Goal: Information Seeking & Learning: Learn about a topic

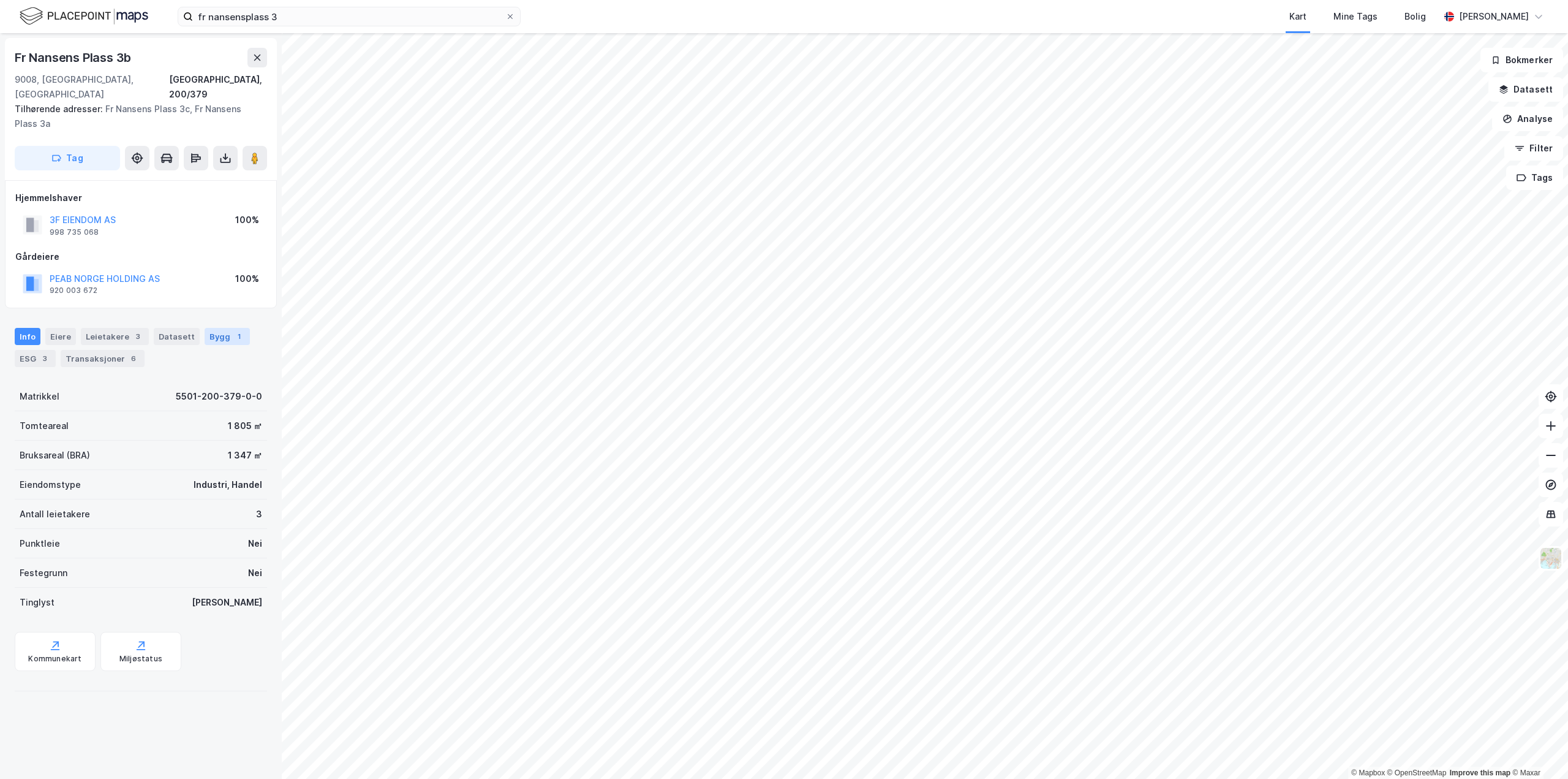
click at [216, 328] on div "Bygg 1" at bounding box center [227, 336] width 45 height 18
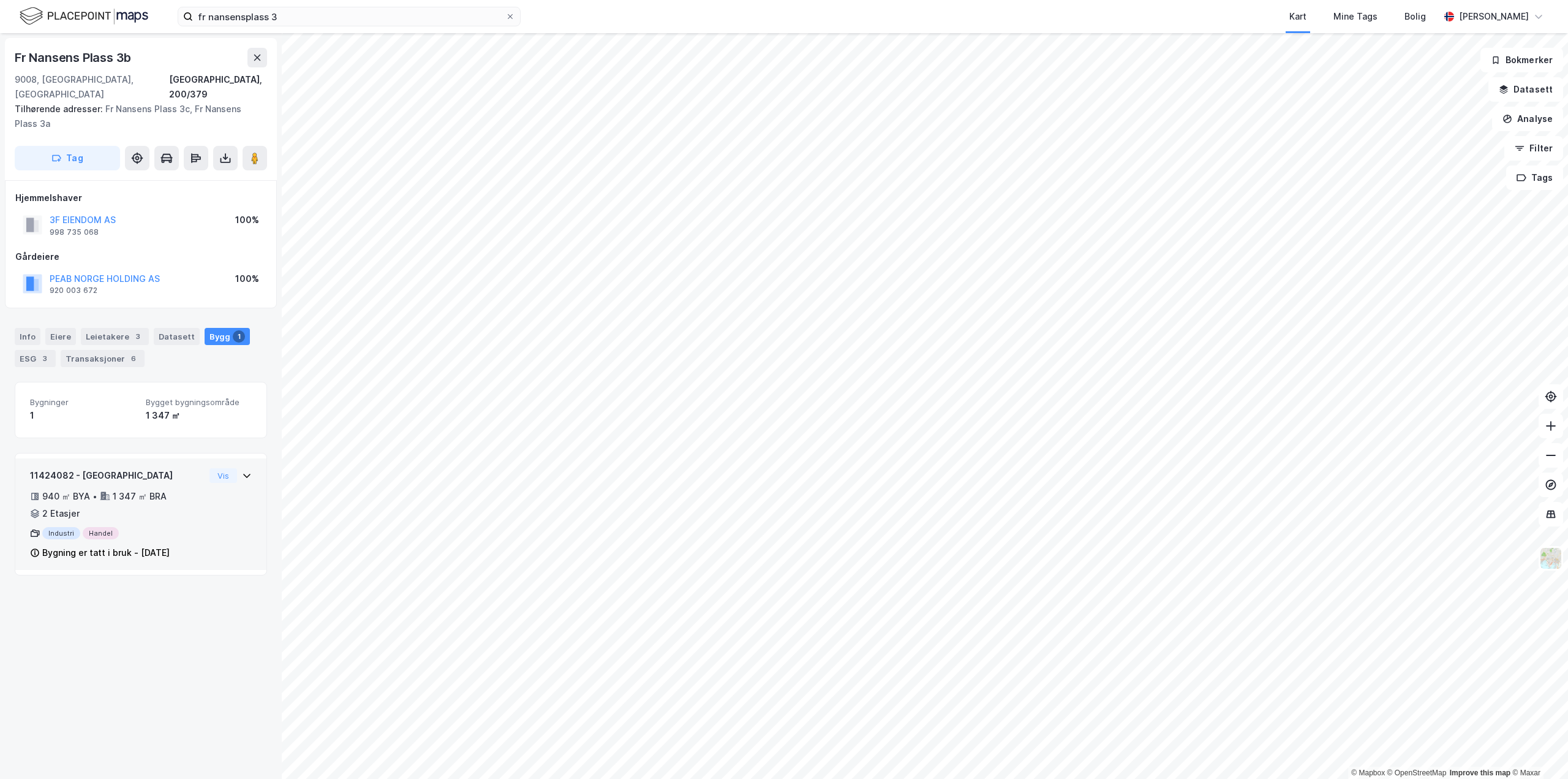
click at [212, 490] on div "11424082 - Fr Nansens plass 3A 940 ㎡ BYA • 1 347 ㎡ BRA • 2 Etasjer Industri Han…" at bounding box center [140, 518] width 222 height 101
click at [20, 328] on div "Info" at bounding box center [27, 336] width 26 height 18
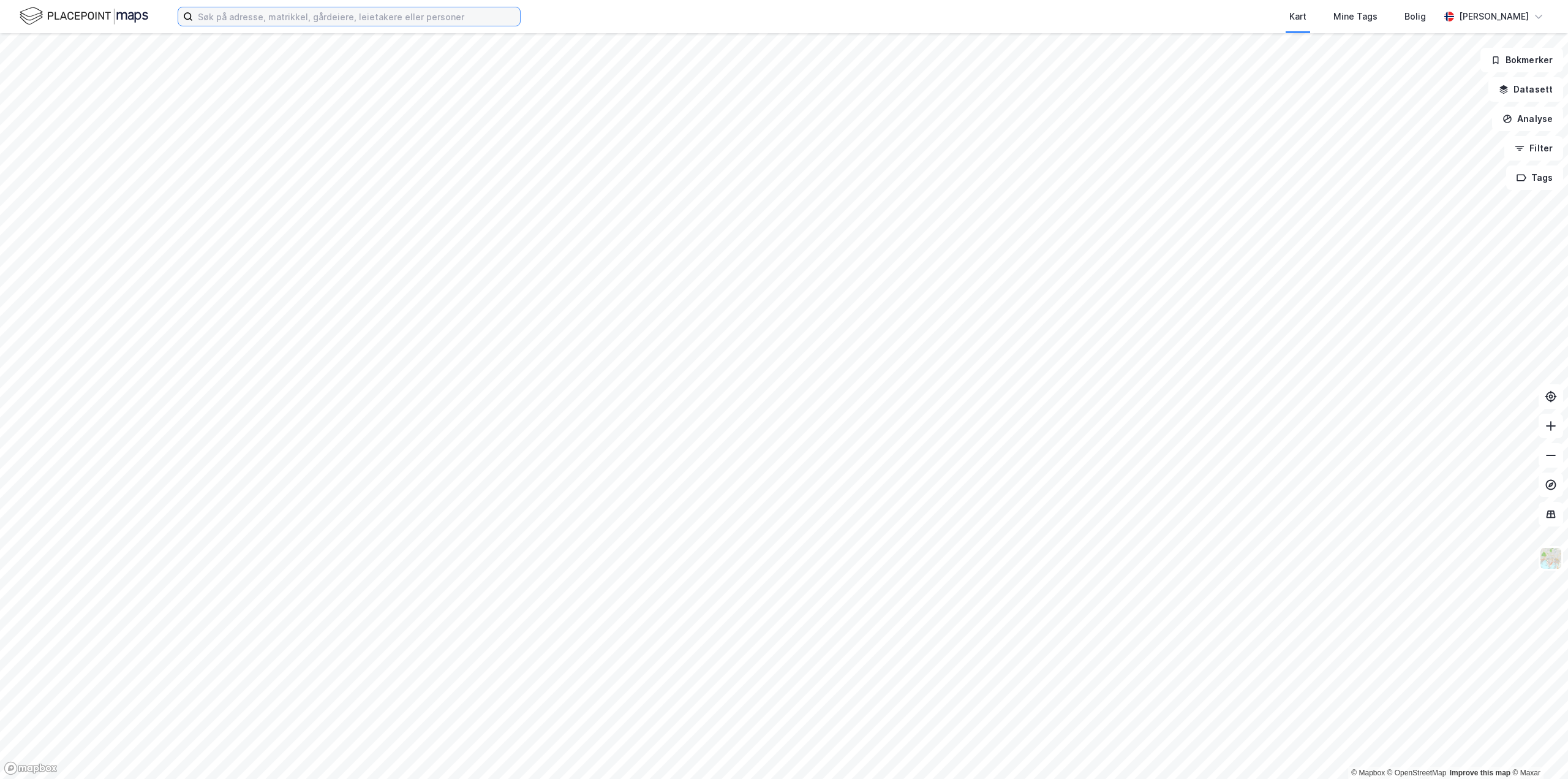
click at [345, 15] on input at bounding box center [356, 17] width 327 height 18
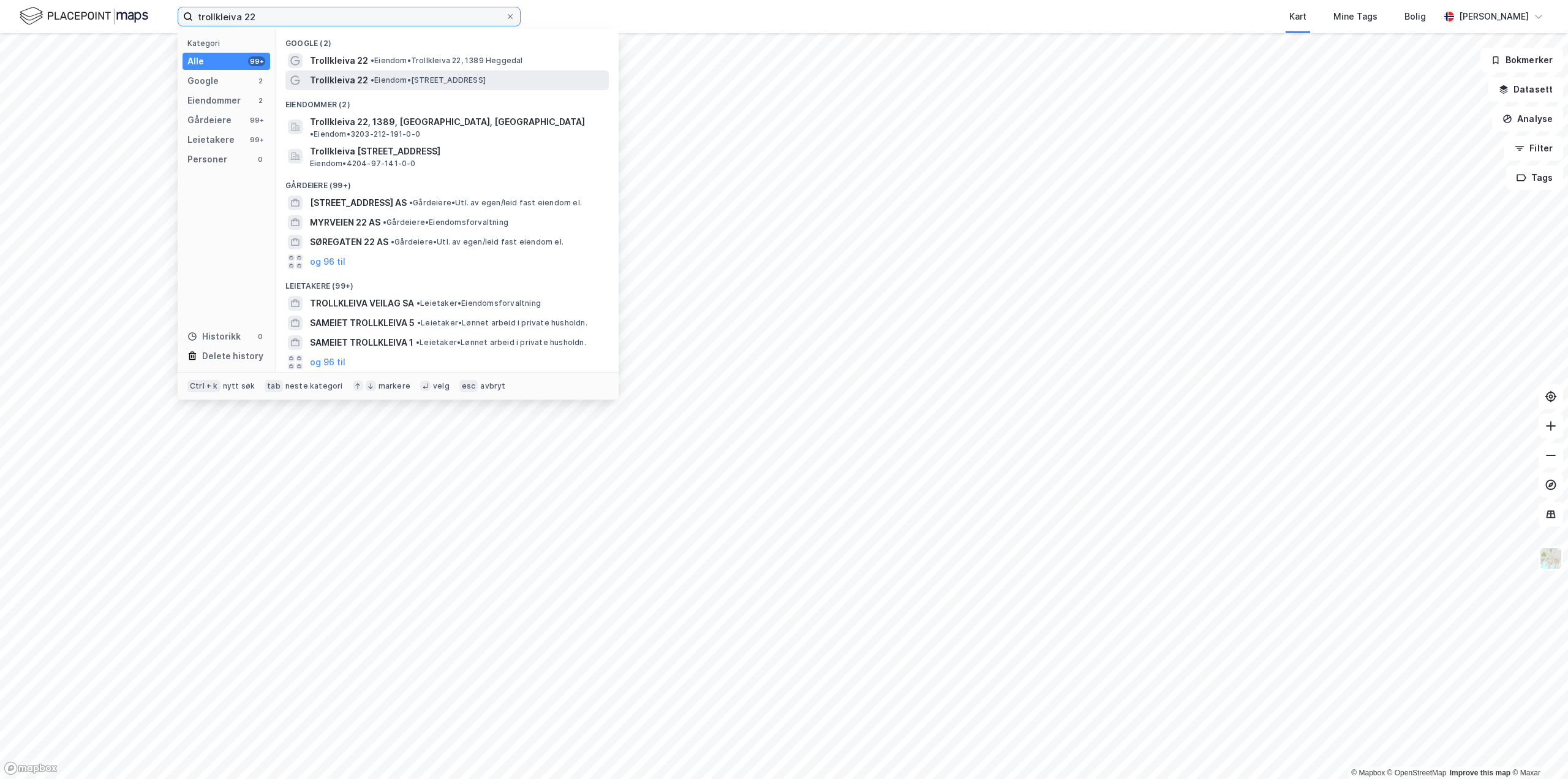
type input "trollkleiva 22"
click at [333, 85] on span "Trollkleiva 22" at bounding box center [339, 80] width 58 height 14
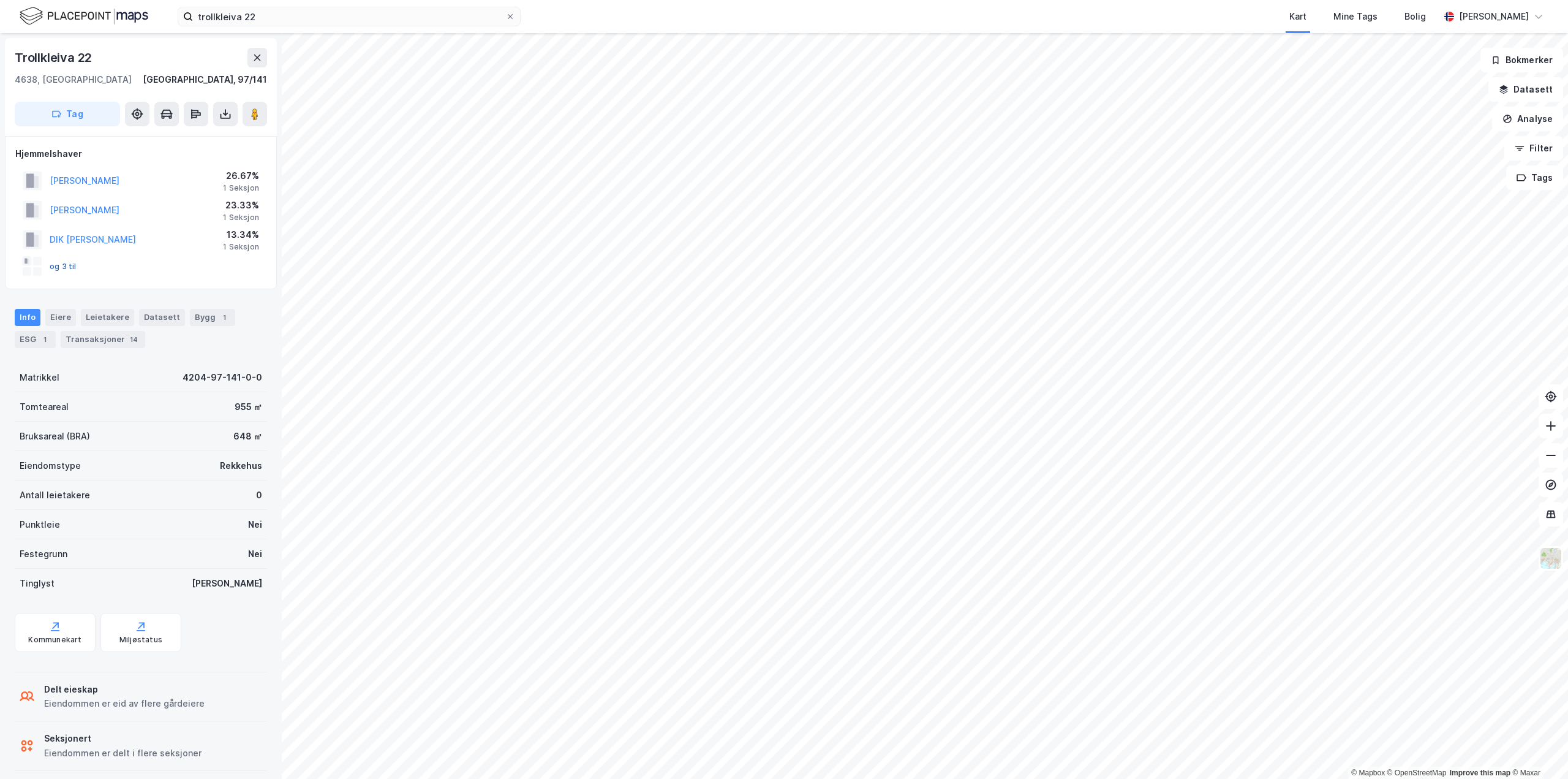
click at [0, 0] on button "og 3 til" at bounding box center [0, 0] width 0 height 0
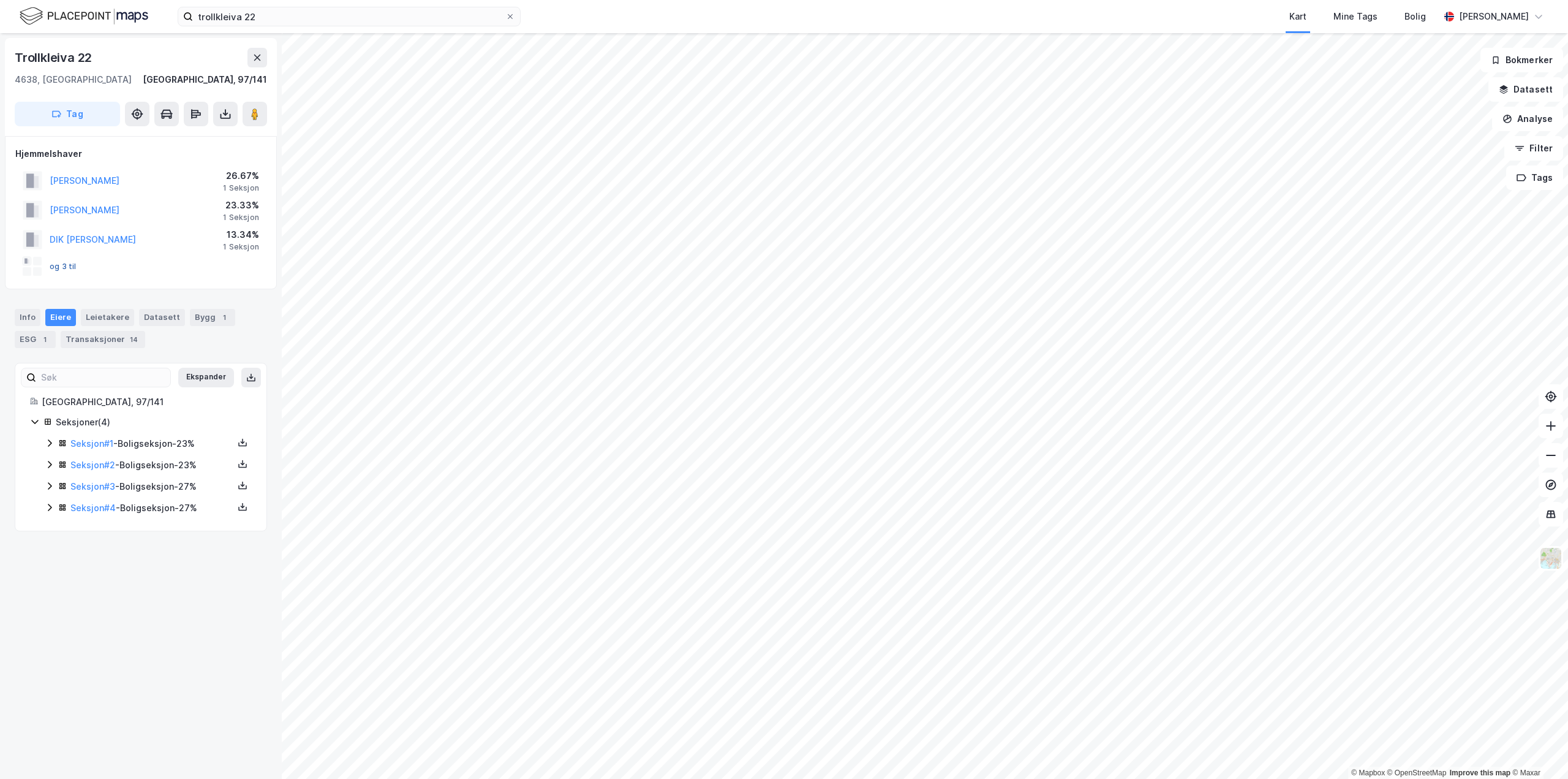
click at [0, 0] on button "og 3 til" at bounding box center [0, 0] width 0 height 0
click at [50, 505] on icon at bounding box center [50, 507] width 10 height 10
click at [49, 487] on icon at bounding box center [50, 486] width 10 height 10
click at [50, 464] on icon at bounding box center [50, 465] width 4 height 8
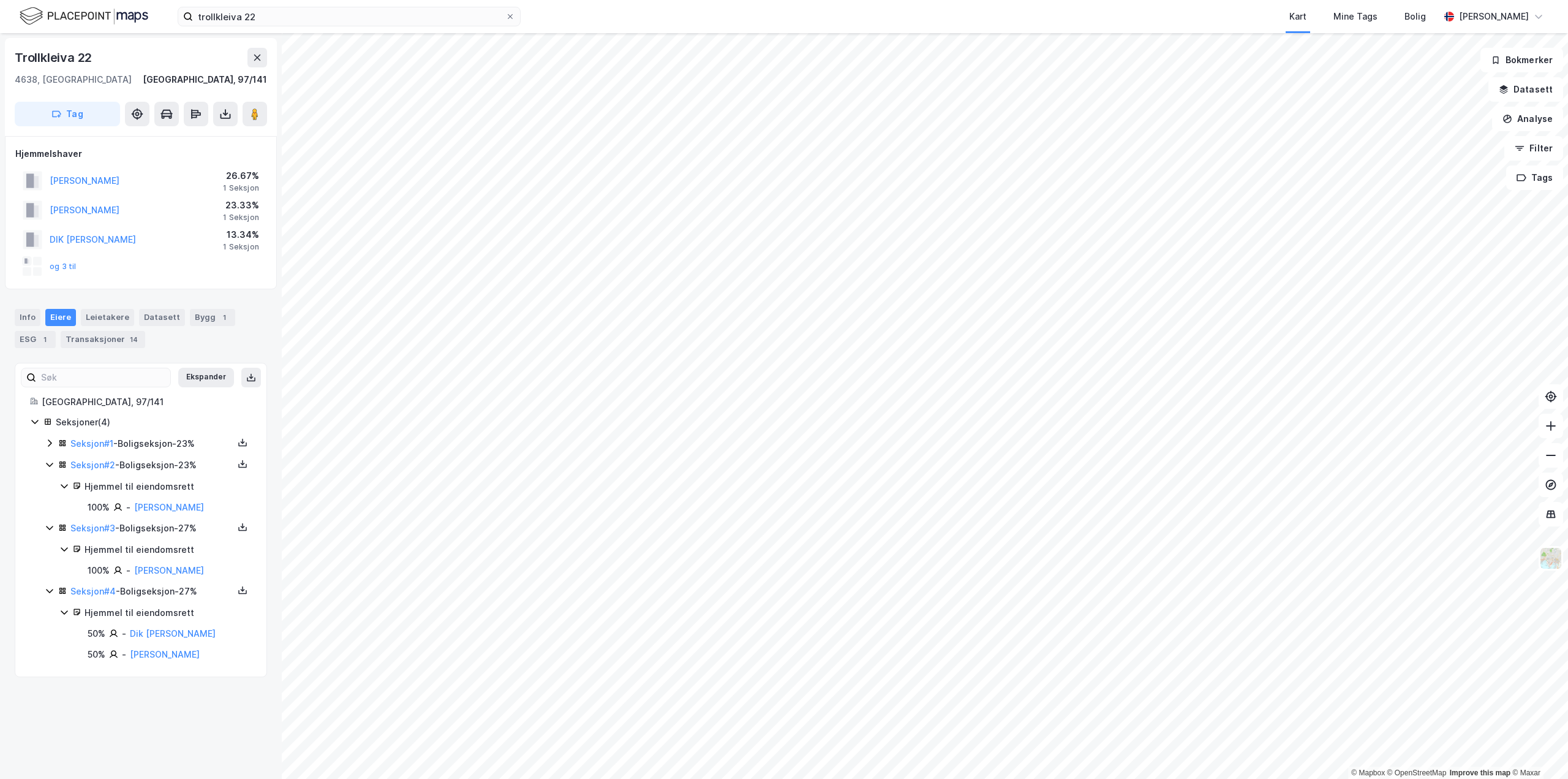
click at [49, 442] on icon at bounding box center [50, 443] width 10 height 10
